Goal: Task Accomplishment & Management: Manage account settings

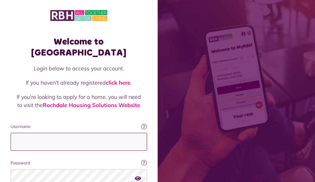
type input "**********"
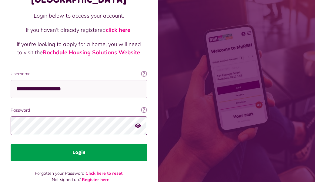
scroll to position [52, 0]
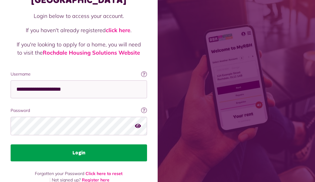
click at [73, 144] on button "Login" at bounding box center [79, 152] width 136 height 17
click at [74, 144] on button "Login" at bounding box center [79, 152] width 136 height 17
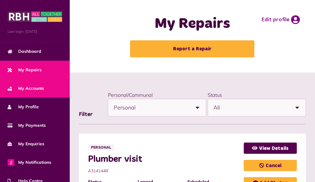
click at [37, 91] on link "My Accounts" at bounding box center [35, 88] width 70 height 18
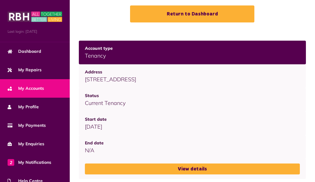
scroll to position [35, 0]
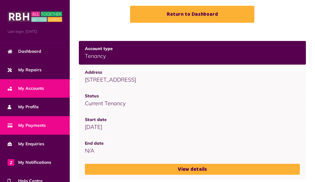
click at [44, 125] on span "My Payments" at bounding box center [27, 125] width 38 height 6
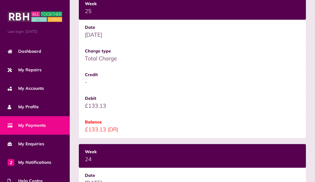
scroll to position [126, 0]
